Goal: Information Seeking & Learning: Learn about a topic

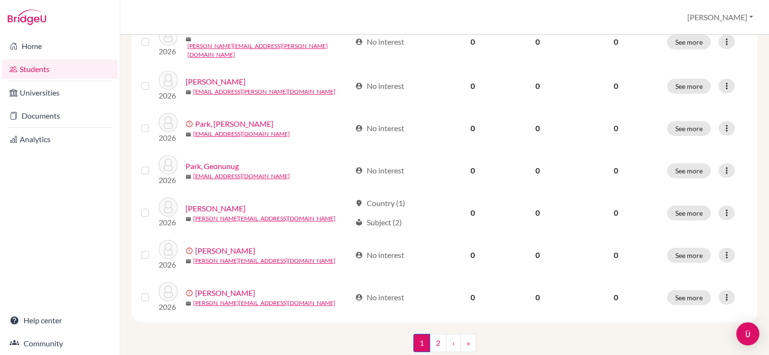
scroll to position [745, 0]
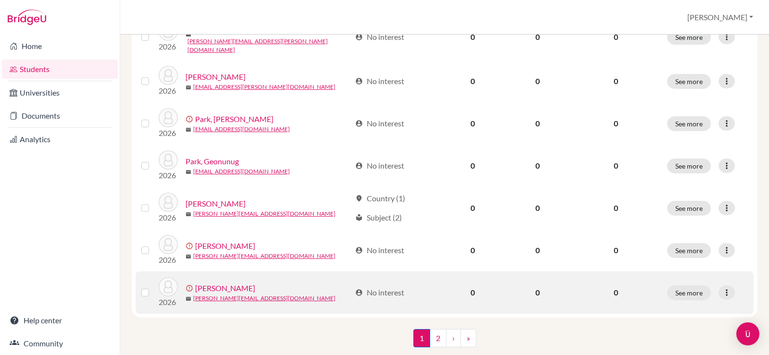
click at [225, 283] on link "Ryu, Daniel" at bounding box center [225, 289] width 60 height 12
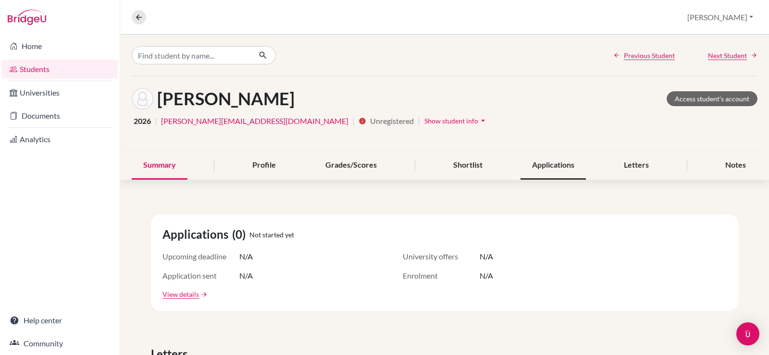
click at [562, 172] on div "Applications" at bounding box center [553, 165] width 65 height 28
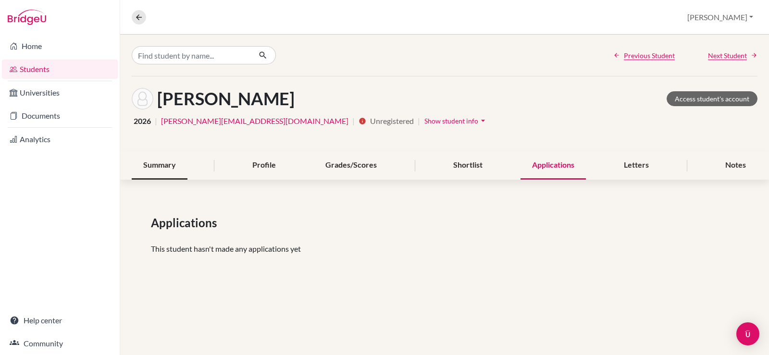
click at [155, 169] on div "Summary" at bounding box center [160, 165] width 56 height 28
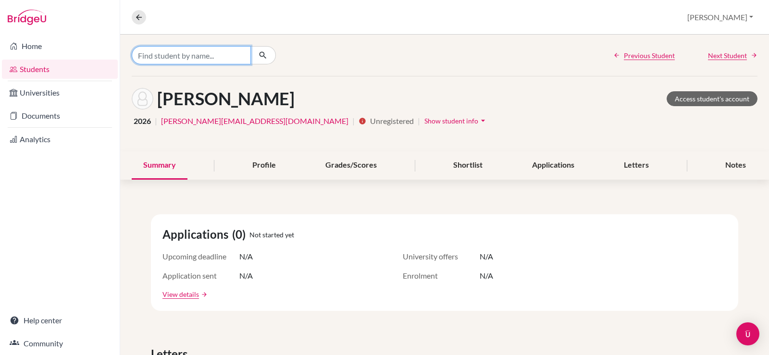
click at [186, 59] on input "Find student by name..." at bounding box center [191, 55] width 119 height 18
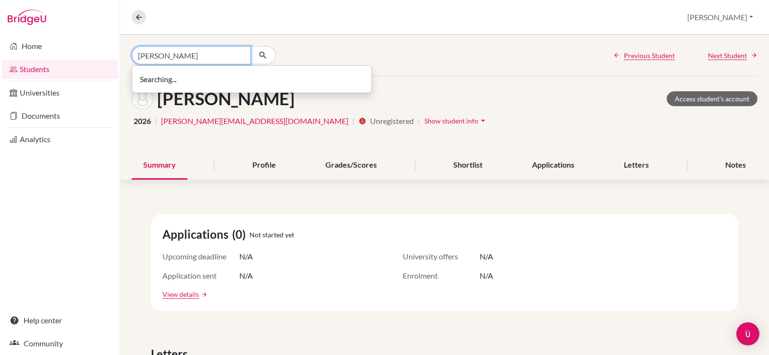
type input "[PERSON_NAME]"
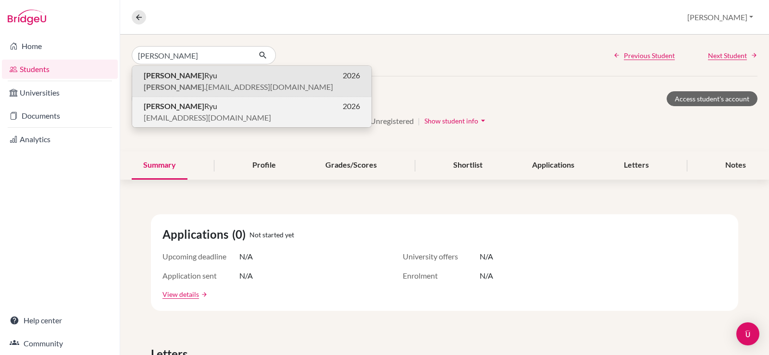
click at [187, 113] on span "[EMAIL_ADDRESS][DOMAIN_NAME]" at bounding box center [207, 118] width 127 height 12
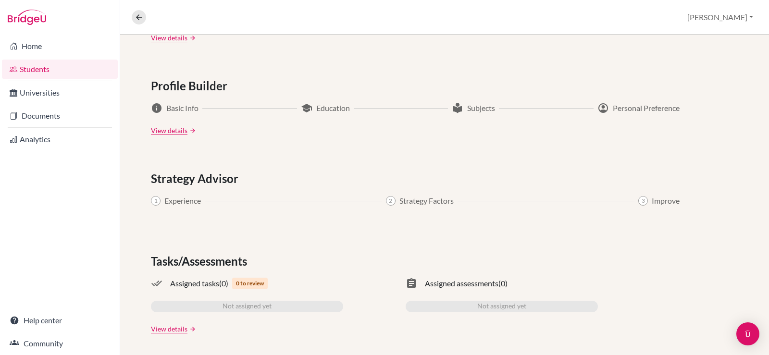
scroll to position [490, 0]
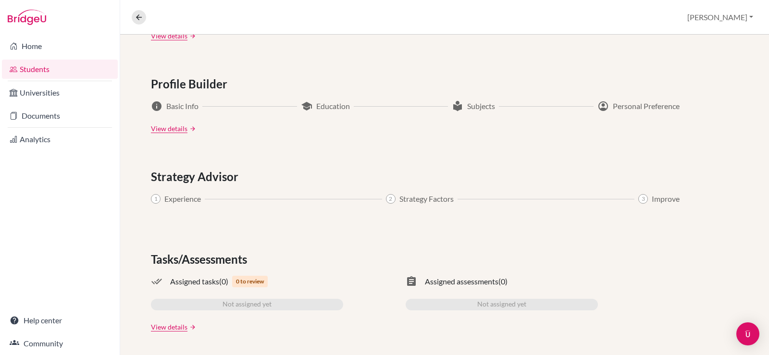
click at [42, 57] on li "Home" at bounding box center [60, 46] width 120 height 23
click at [41, 70] on link "Students" at bounding box center [60, 69] width 116 height 19
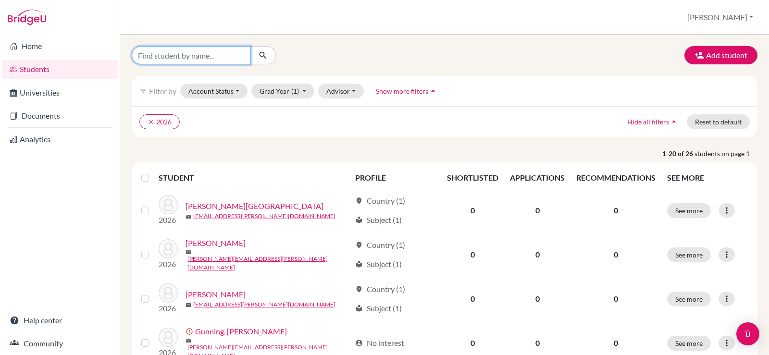
click at [168, 59] on input "Find student by name..." at bounding box center [191, 55] width 119 height 18
type input "daniel"
click button "submit" at bounding box center [262, 55] width 25 height 18
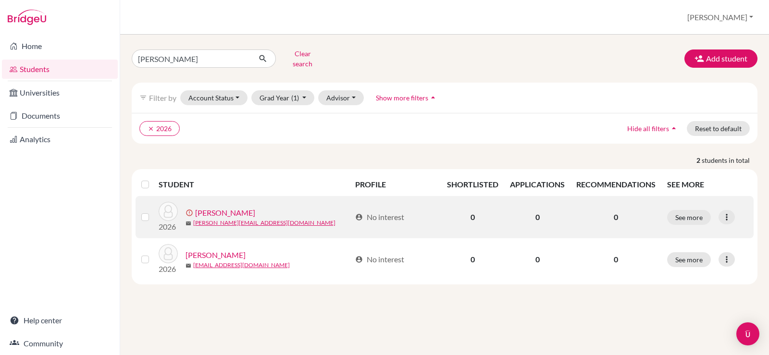
click at [218, 207] on link "Ryu, Daniel" at bounding box center [225, 213] width 60 height 12
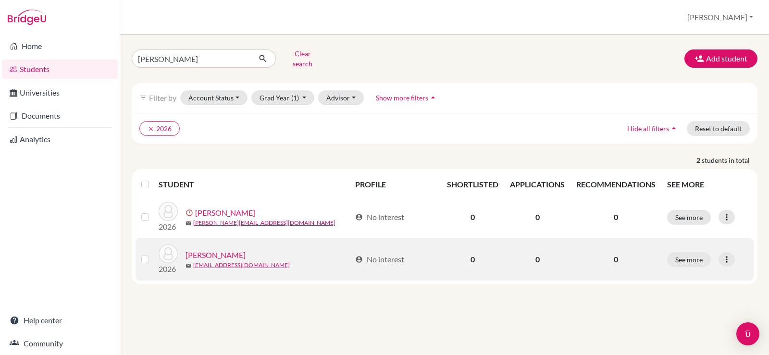
click at [208, 250] on link "[PERSON_NAME]" at bounding box center [216, 256] width 60 height 12
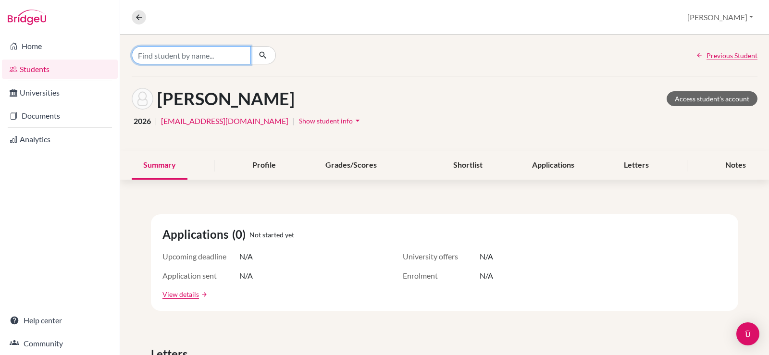
click at [204, 56] on input "Find student by name..." at bounding box center [191, 55] width 119 height 18
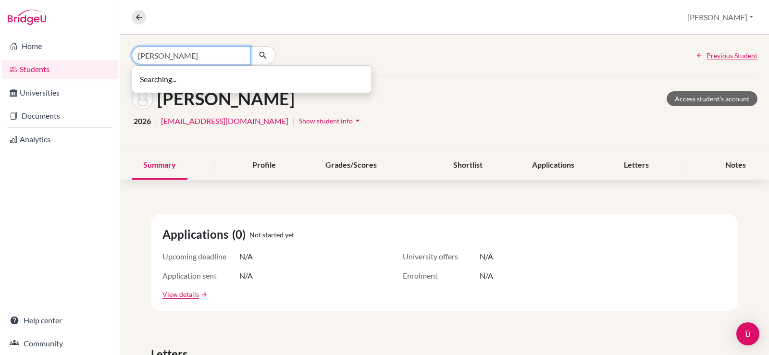
type input "[PERSON_NAME]"
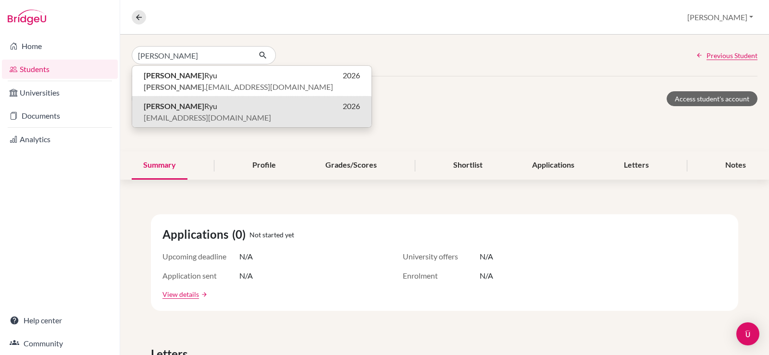
click at [184, 110] on p "Daniel Ryu 2026" at bounding box center [252, 106] width 216 height 12
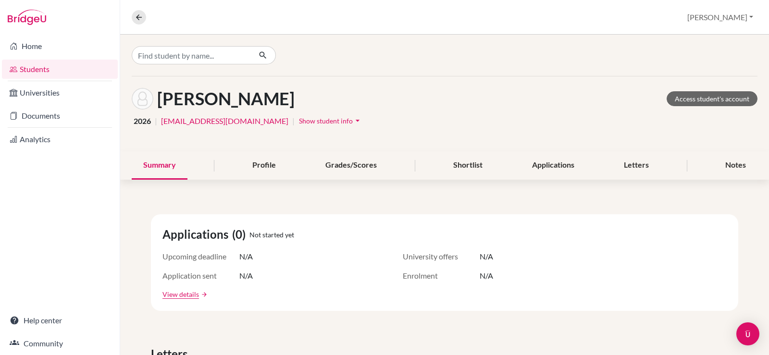
click at [299, 123] on span "Show student info" at bounding box center [326, 121] width 54 height 8
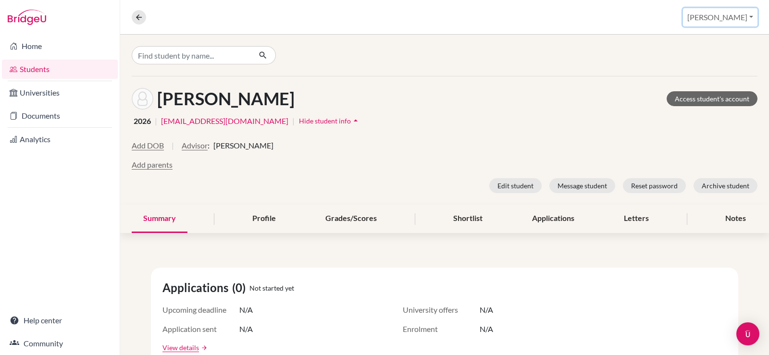
click at [748, 20] on button "[PERSON_NAME]" at bounding box center [720, 17] width 75 height 18
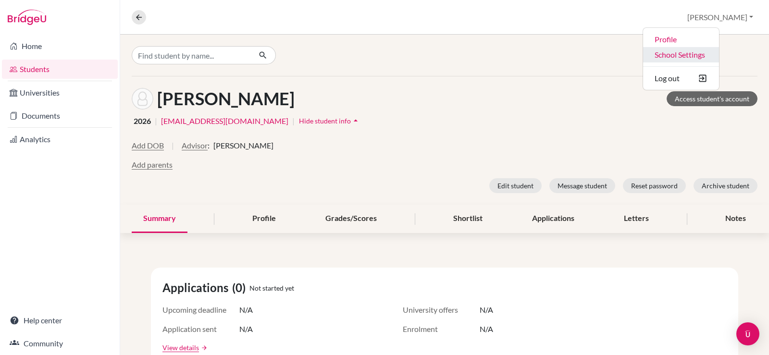
click at [710, 57] on link "School Settings" at bounding box center [681, 54] width 76 height 15
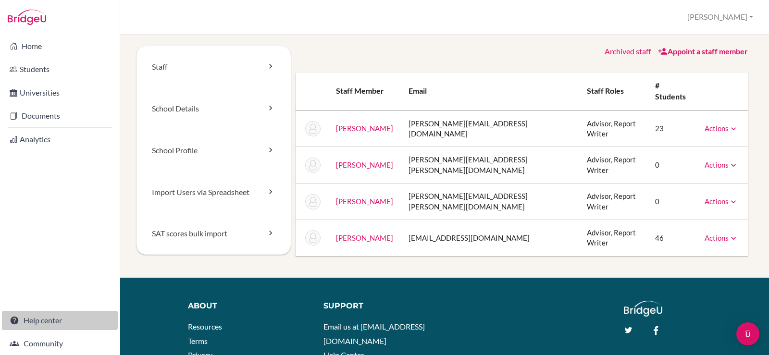
click at [45, 328] on link "Help center" at bounding box center [60, 320] width 116 height 19
click at [42, 319] on link "Help center" at bounding box center [60, 320] width 116 height 19
click at [712, 234] on link "Actions" at bounding box center [722, 238] width 34 height 9
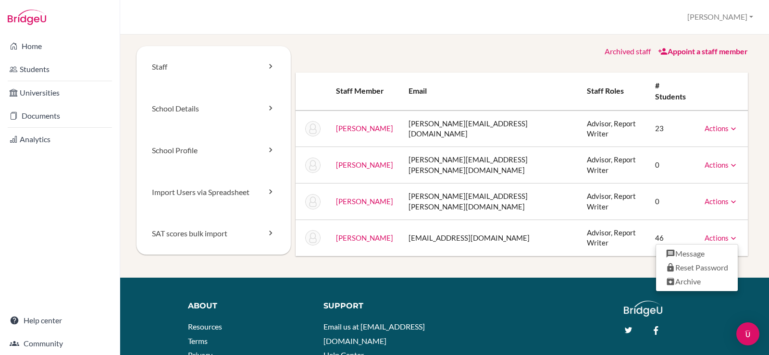
click at [713, 124] on link "Actions" at bounding box center [722, 128] width 34 height 9
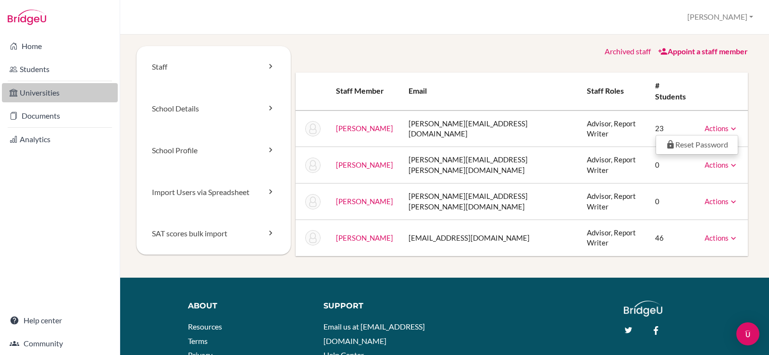
click at [32, 95] on link "Universities" at bounding box center [60, 92] width 116 height 19
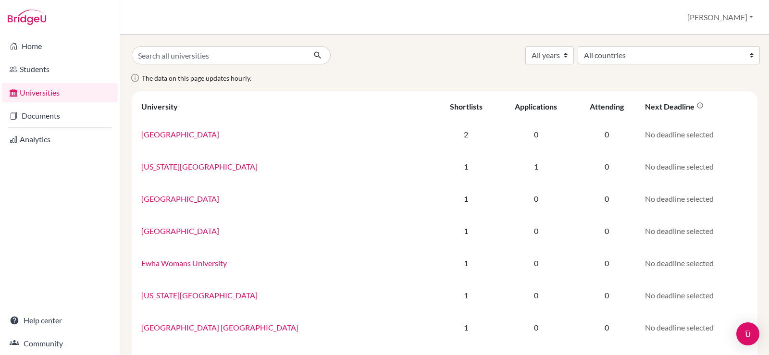
click at [36, 59] on li "Students" at bounding box center [60, 69] width 120 height 23
click at [35, 63] on link "Students" at bounding box center [60, 69] width 116 height 19
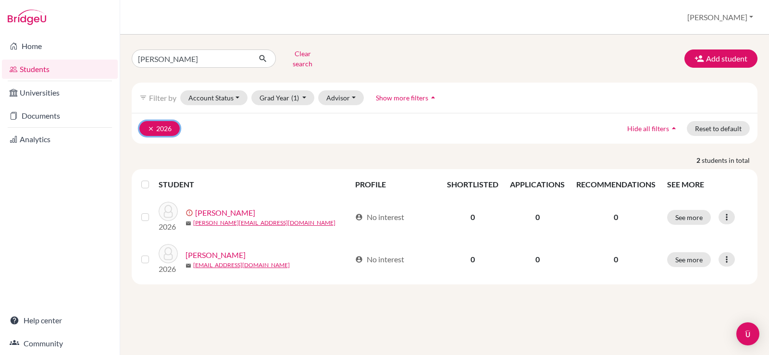
click at [148, 125] on icon "clear" at bounding box center [151, 128] width 7 height 7
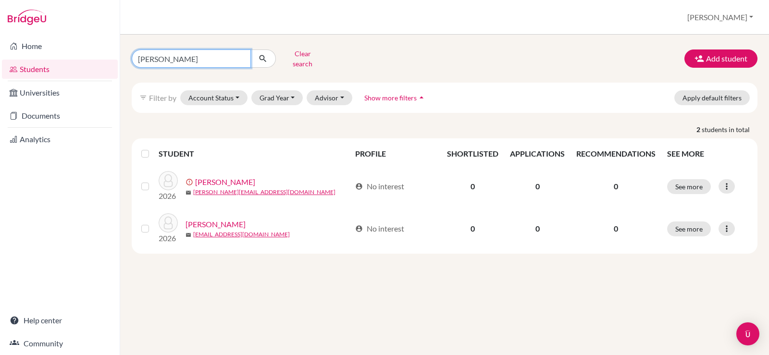
drag, startPoint x: 186, startPoint y: 55, endPoint x: 120, endPoint y: 56, distance: 65.9
click at [120, 56] on div "Home Students Universities Documents Analytics Help center Community Students o…" at bounding box center [384, 177] width 769 height 355
click at [276, 95] on button "Grad Year" at bounding box center [277, 97] width 52 height 15
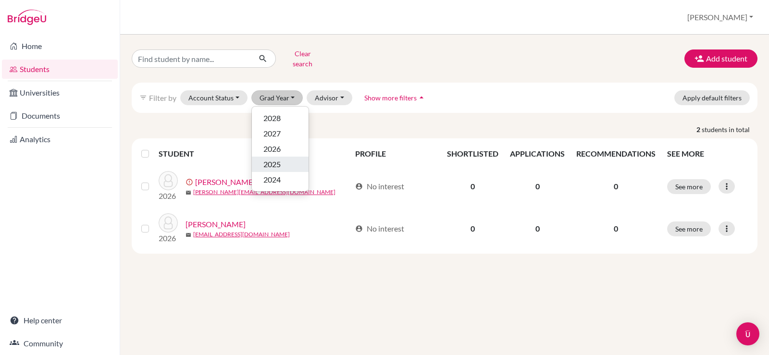
click at [277, 159] on span "2025" at bounding box center [271, 165] width 17 height 12
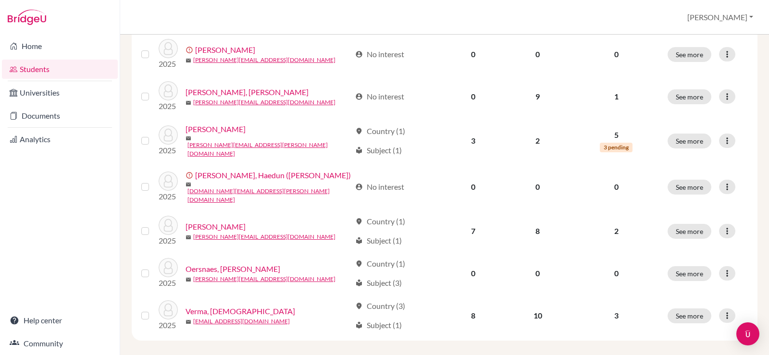
scroll to position [157, 0]
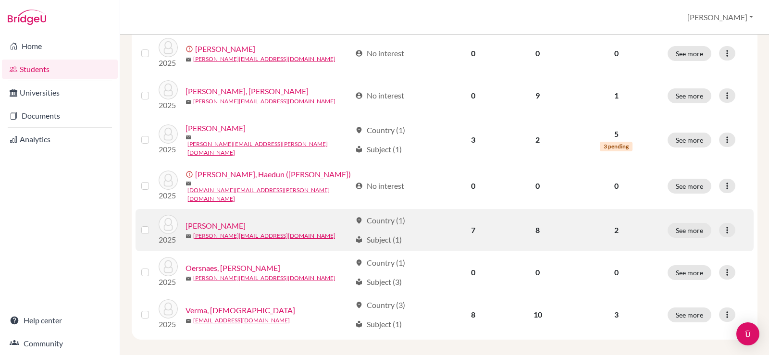
click at [219, 220] on link "[PERSON_NAME]" at bounding box center [216, 226] width 60 height 12
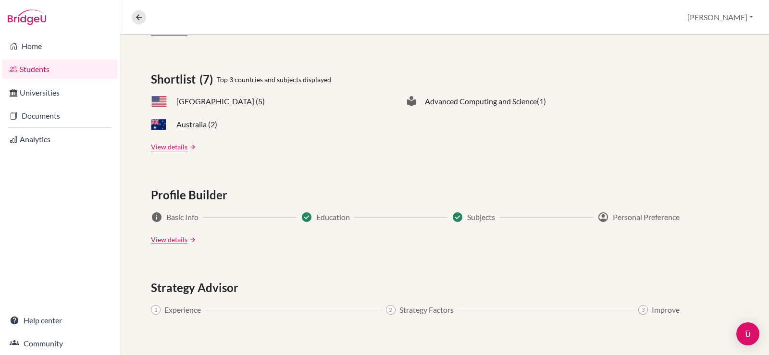
scroll to position [433, 0]
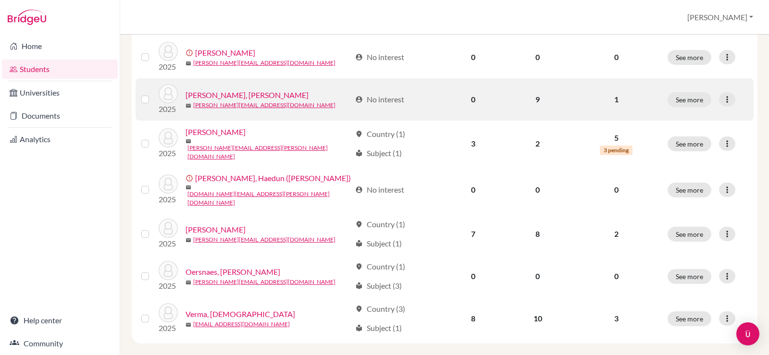
scroll to position [157, 0]
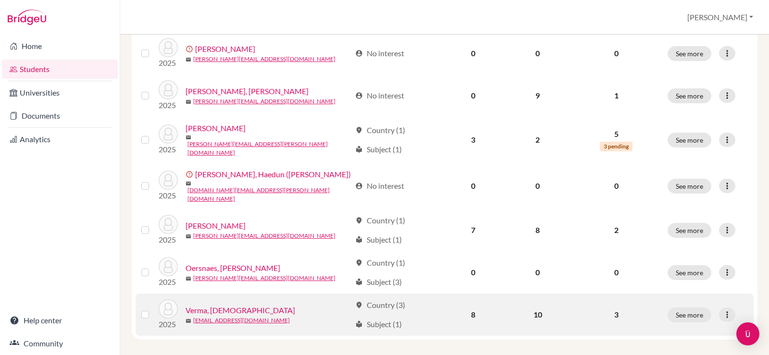
click at [211, 305] on link "Verma, [DEMOGRAPHIC_DATA]" at bounding box center [241, 311] width 110 height 12
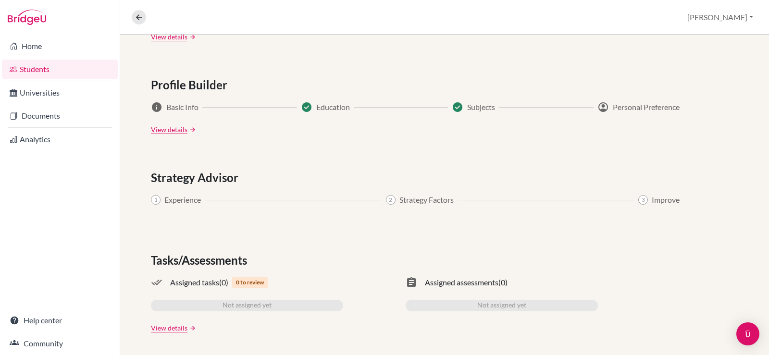
scroll to position [525, 0]
click at [36, 67] on link "Students" at bounding box center [60, 69] width 116 height 19
